Goal: Use online tool/utility: Utilize a website feature to perform a specific function

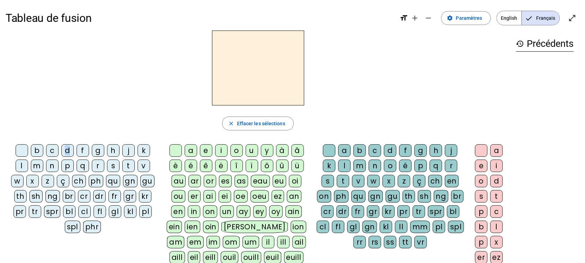
click at [67, 155] on div "d" at bounding box center [67, 150] width 12 height 12
click at [250, 153] on div "u" at bounding box center [252, 150] width 12 height 12
click at [128, 167] on div "t" at bounding box center [128, 166] width 12 height 12
click at [192, 151] on div "a" at bounding box center [191, 150] width 12 height 12
click at [204, 152] on div "e" at bounding box center [206, 150] width 12 height 12
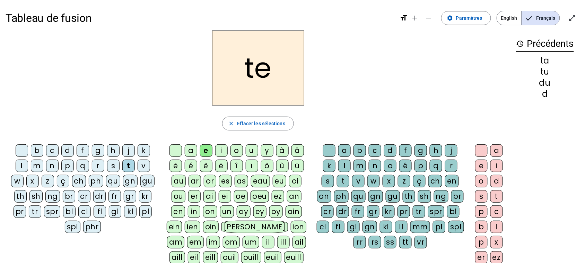
click at [65, 148] on div "d" at bounding box center [67, 150] width 12 height 12
click at [127, 154] on div "j" at bounding box center [128, 150] width 12 height 12
click at [32, 168] on div "m" at bounding box center [37, 166] width 12 height 12
click at [188, 147] on div "a" at bounding box center [191, 150] width 12 height 12
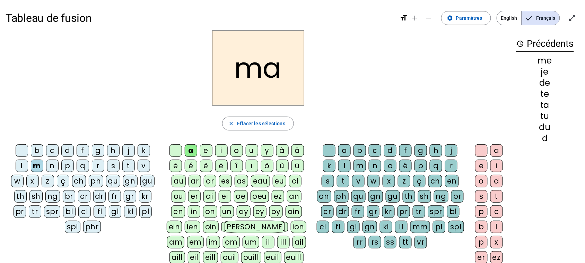
click at [343, 163] on div "l" at bounding box center [345, 166] width 12 height 12
